Goal: Information Seeking & Learning: Learn about a topic

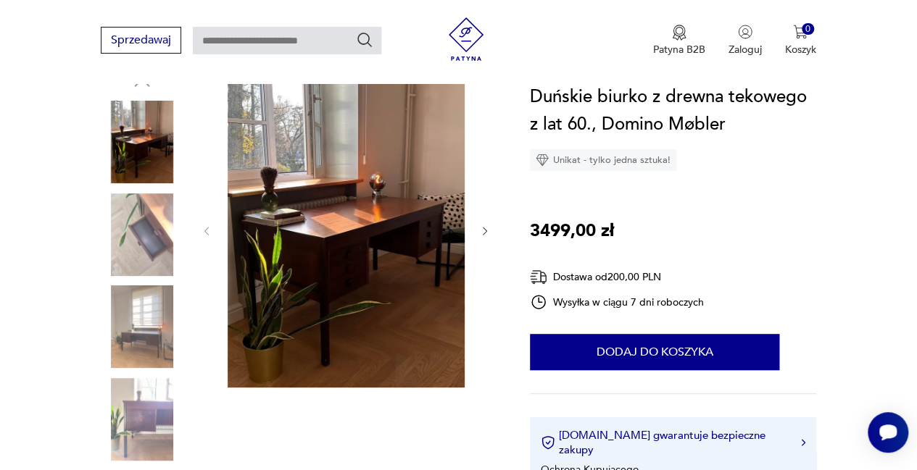
scroll to position [145, 0]
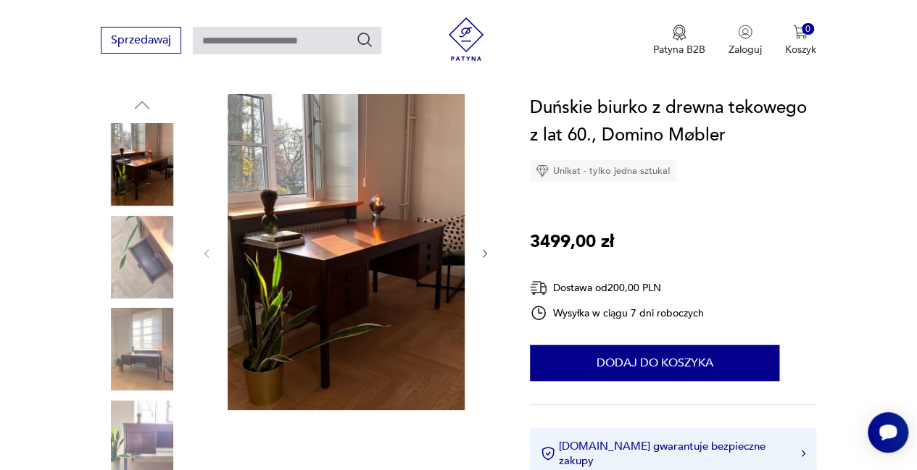
click at [146, 367] on img at bounding box center [142, 349] width 83 height 83
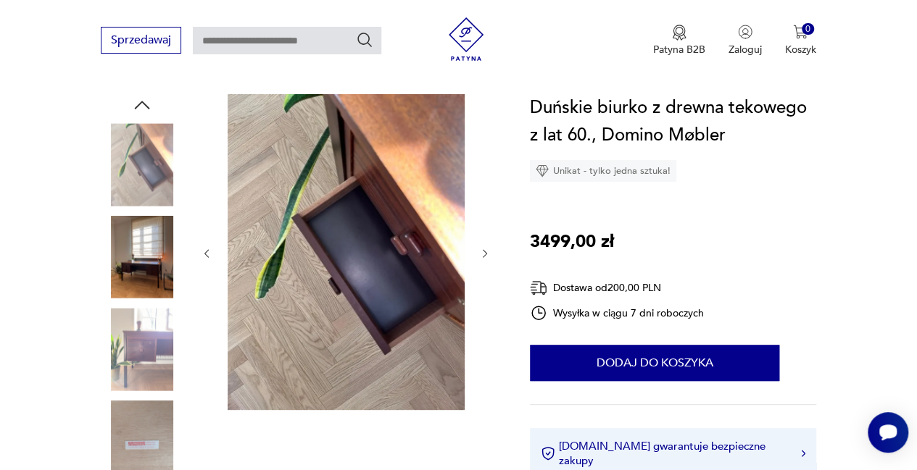
click at [145, 430] on img at bounding box center [142, 442] width 83 height 83
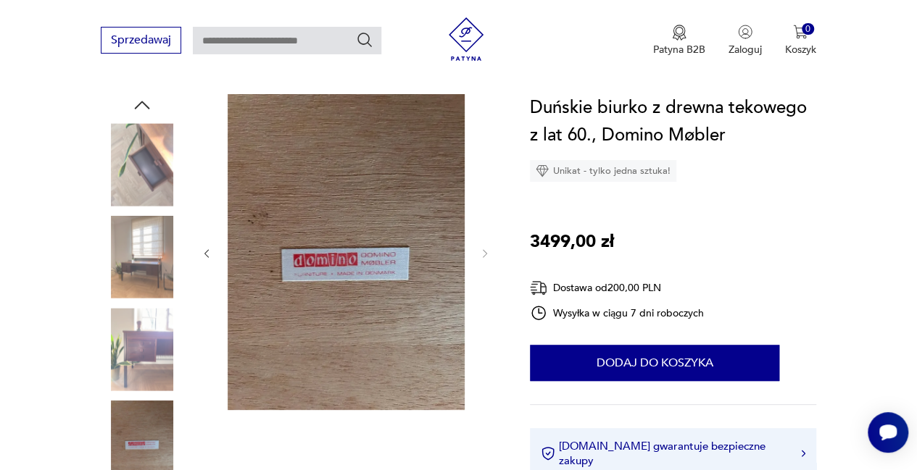
click at [153, 270] on img at bounding box center [142, 257] width 83 height 83
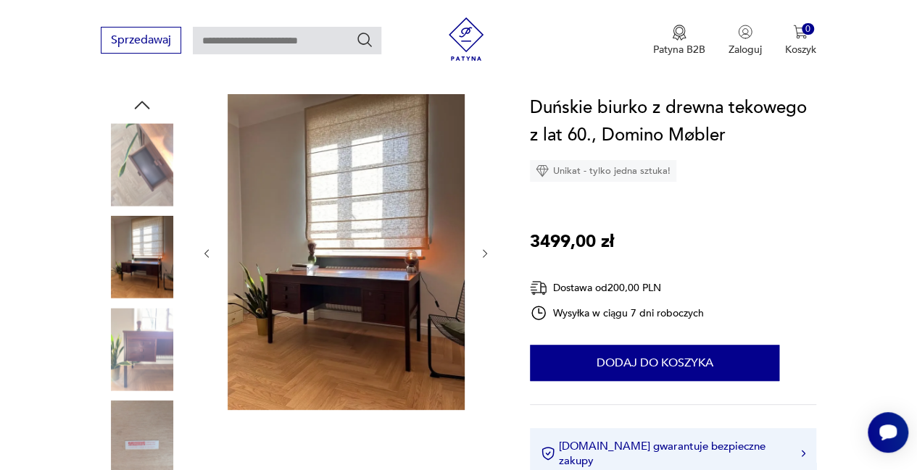
click at [283, 305] on img at bounding box center [346, 252] width 237 height 316
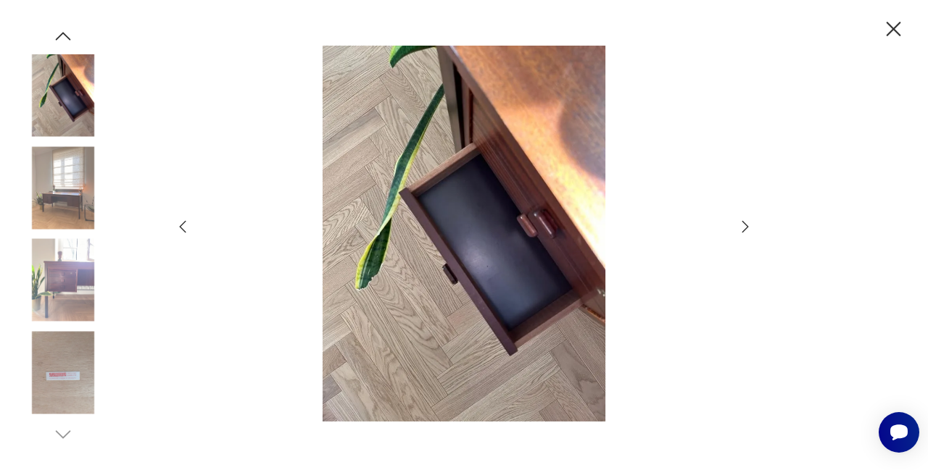
click at [739, 225] on icon "button" at bounding box center [744, 226] width 17 height 17
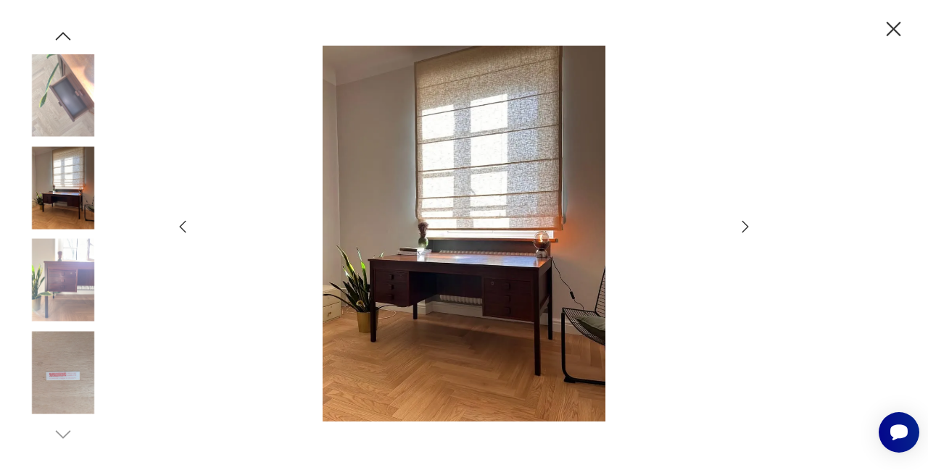
click at [739, 225] on icon "button" at bounding box center [744, 226] width 17 height 17
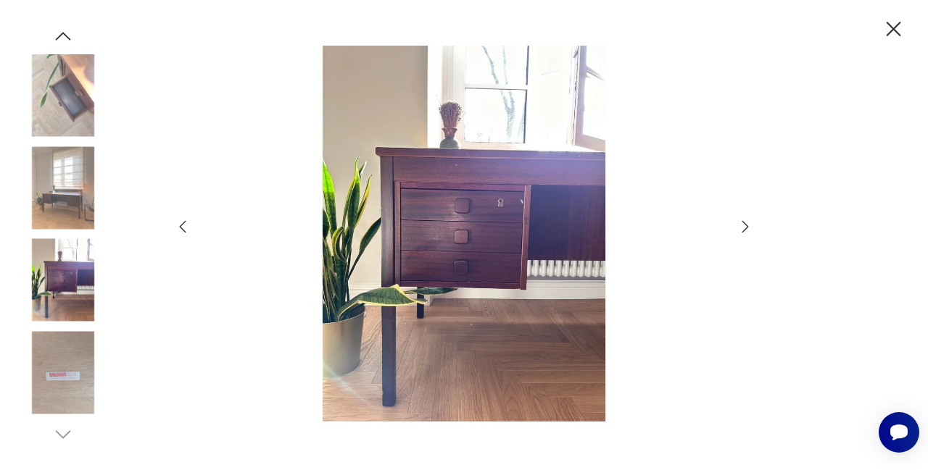
click at [739, 225] on icon "button" at bounding box center [744, 226] width 17 height 17
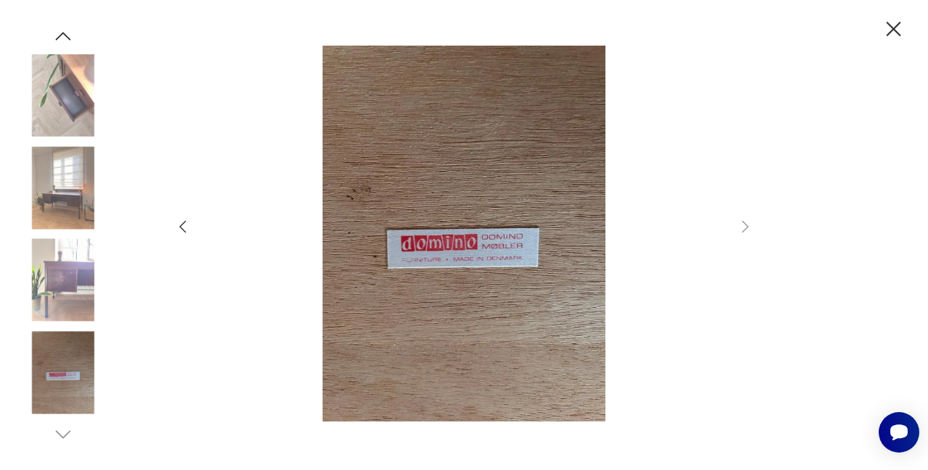
click at [897, 30] on icon "button" at bounding box center [892, 29] width 25 height 25
